Goal: Transaction & Acquisition: Purchase product/service

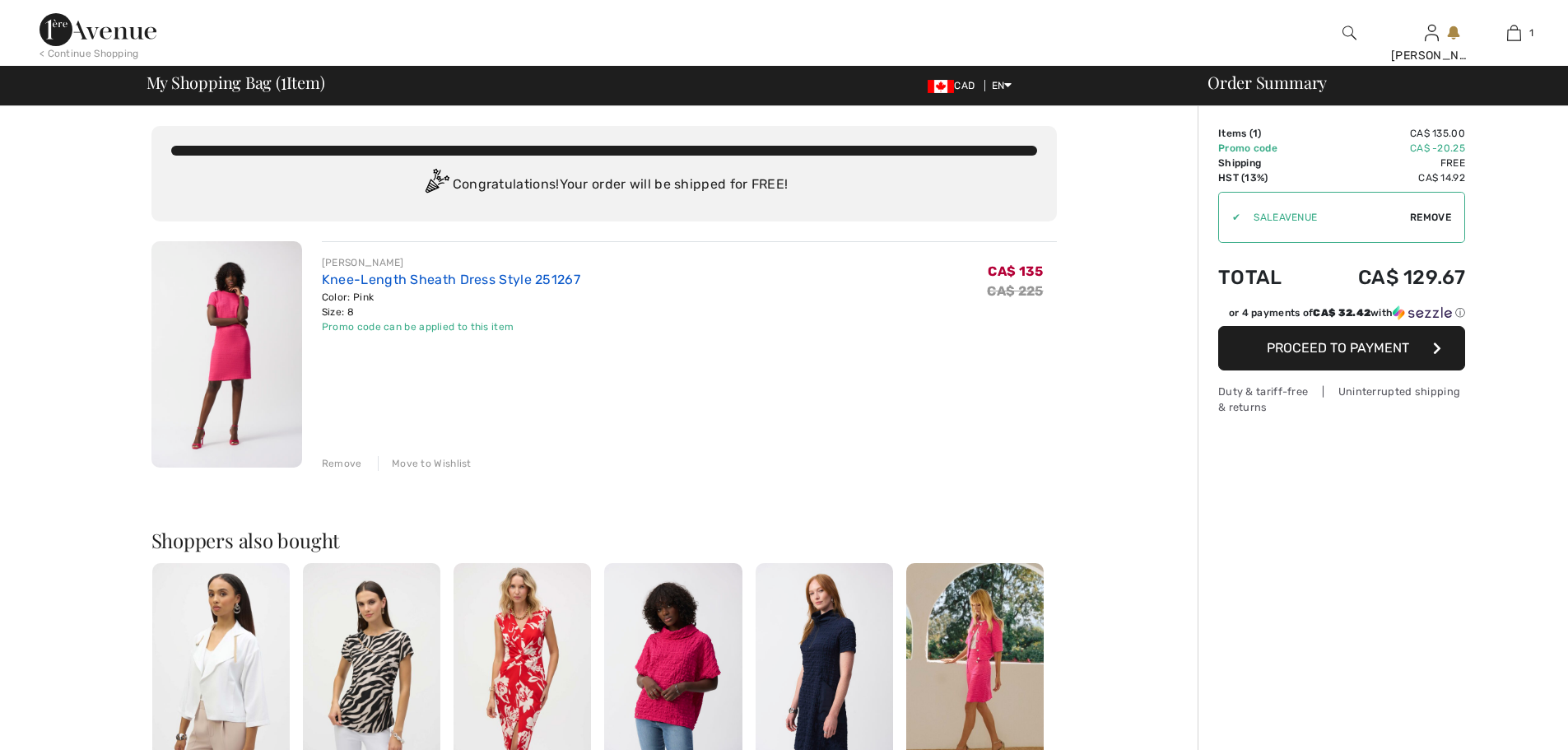
click at [432, 278] on link "Knee-Length Sheath Dress Style 251267" at bounding box center [451, 279] width 258 height 16
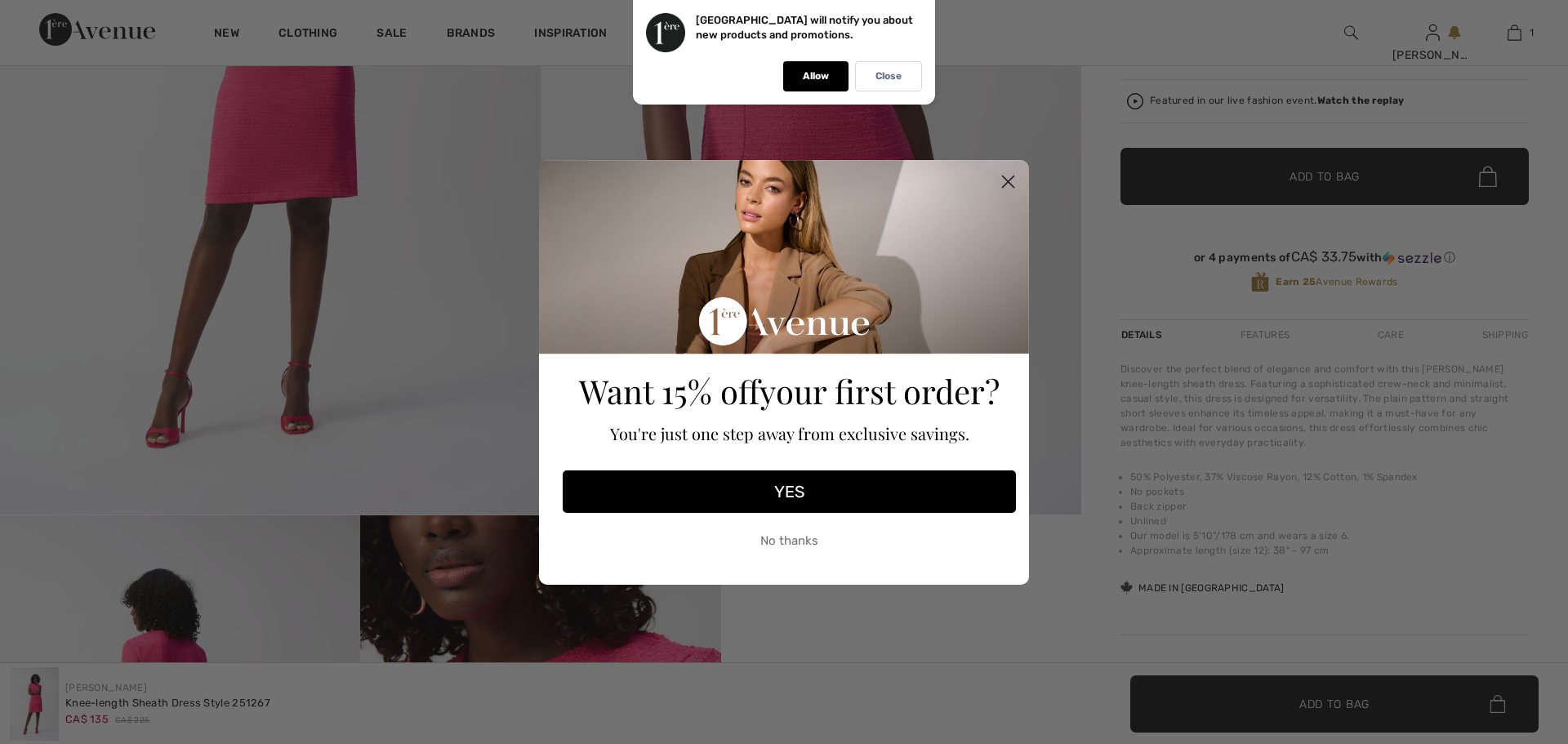
click at [1012, 175] on circle "Close dialog" at bounding box center [1008, 181] width 27 height 27
